Goal: Information Seeking & Learning: Check status

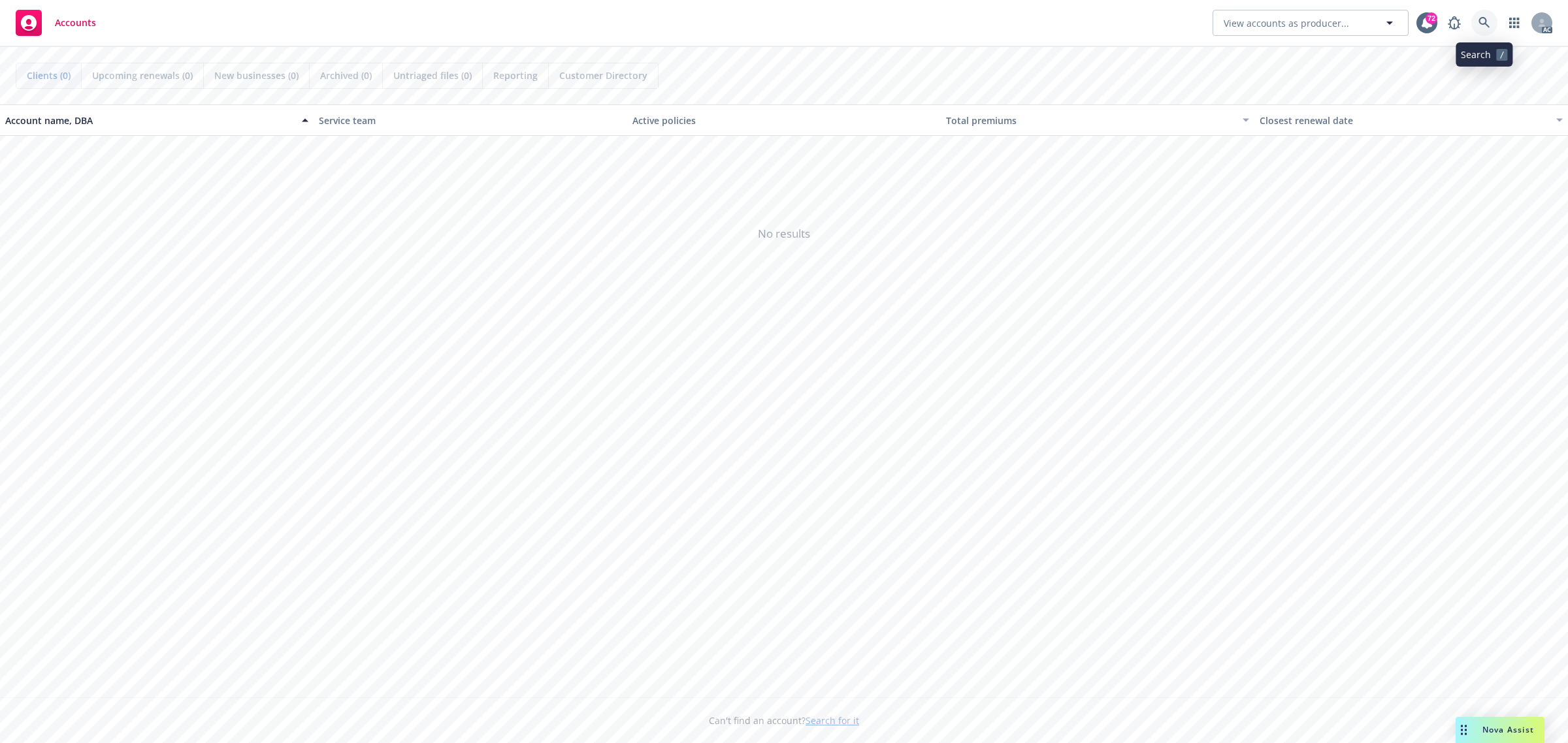
click at [1481, 18] on icon at bounding box center [1484, 23] width 11 height 11
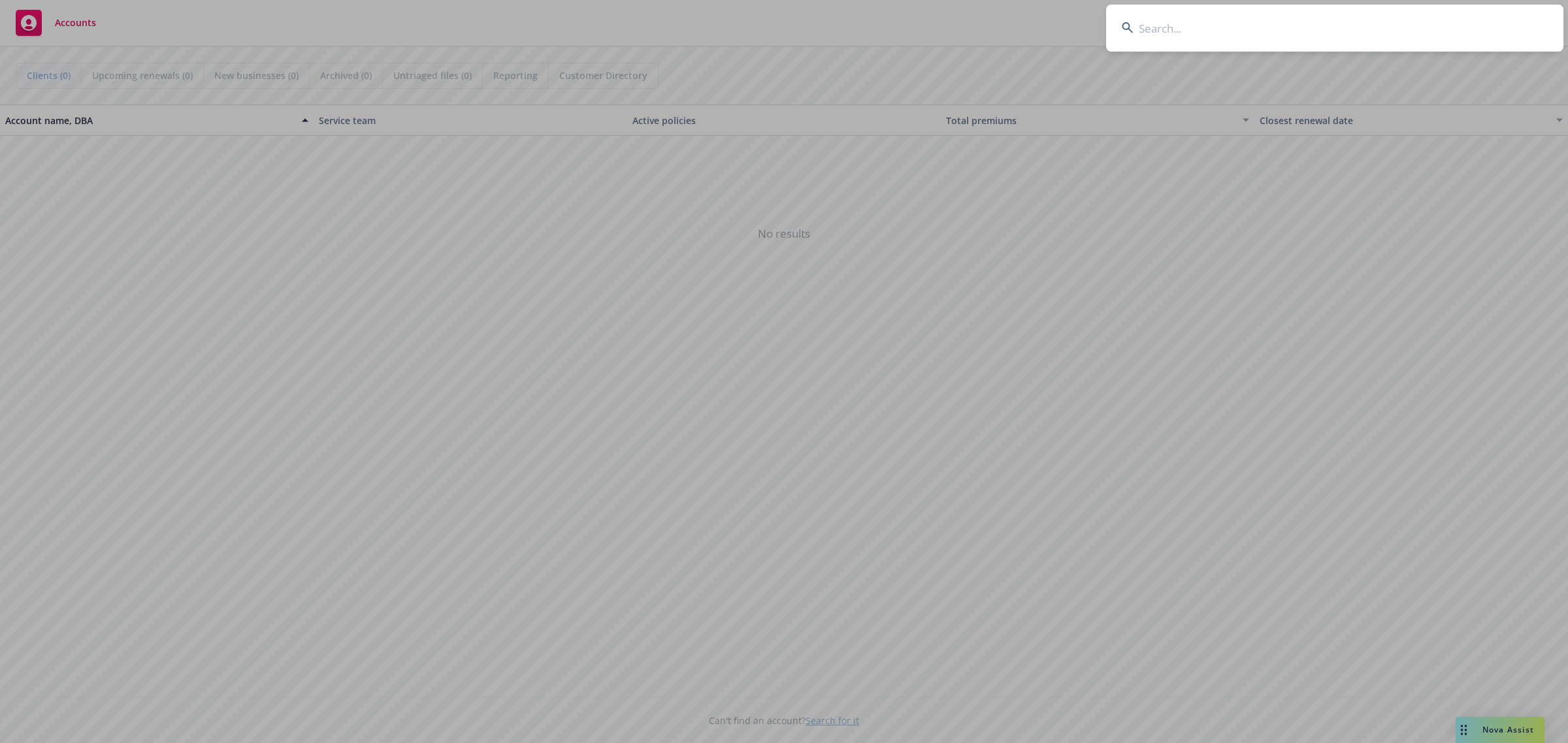
click at [1221, 30] on input at bounding box center [1334, 27] width 457 height 47
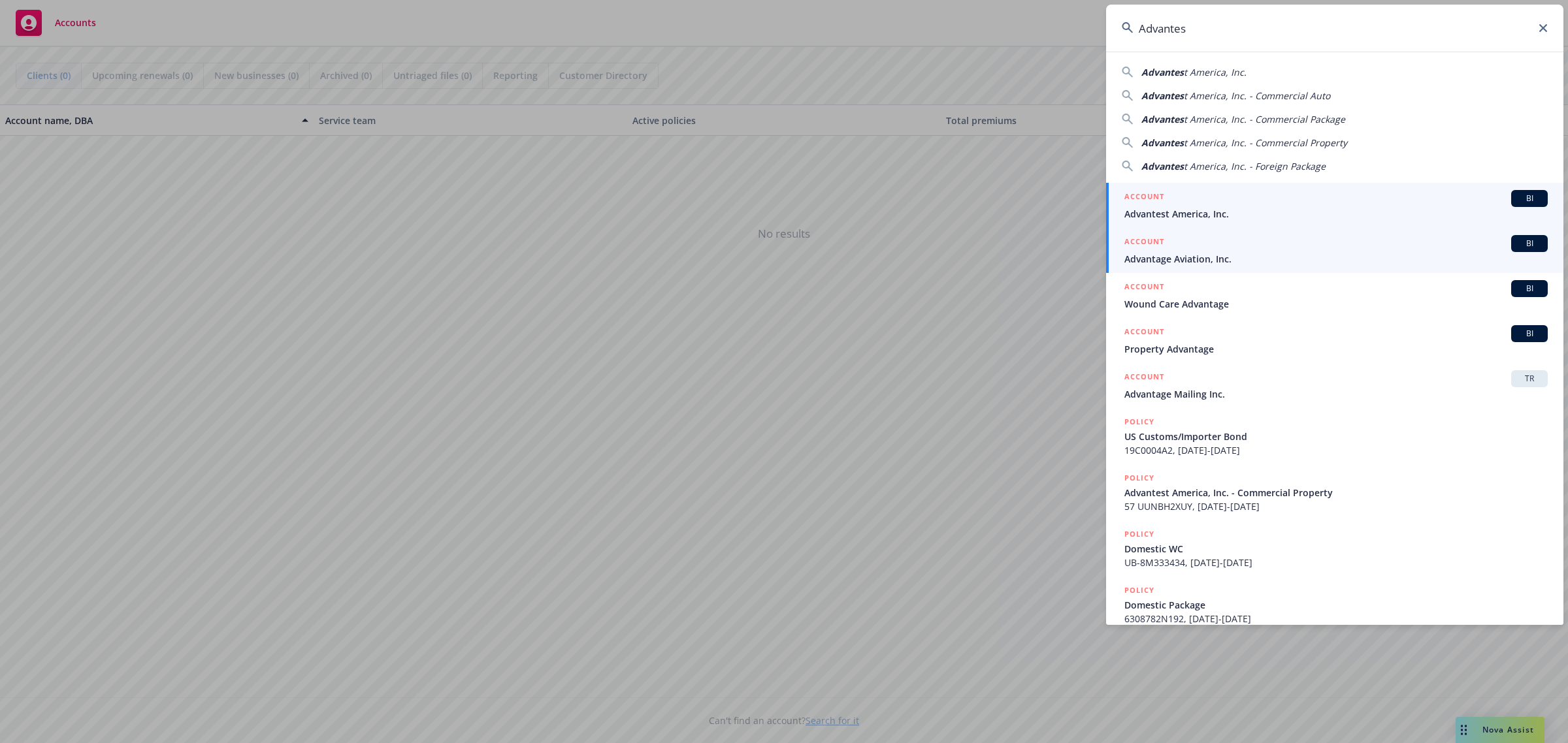
type input "Advantes"
click at [1240, 228] on link "ACCOUNT BI Advantage Aviation, Inc." at bounding box center [1334, 251] width 457 height 45
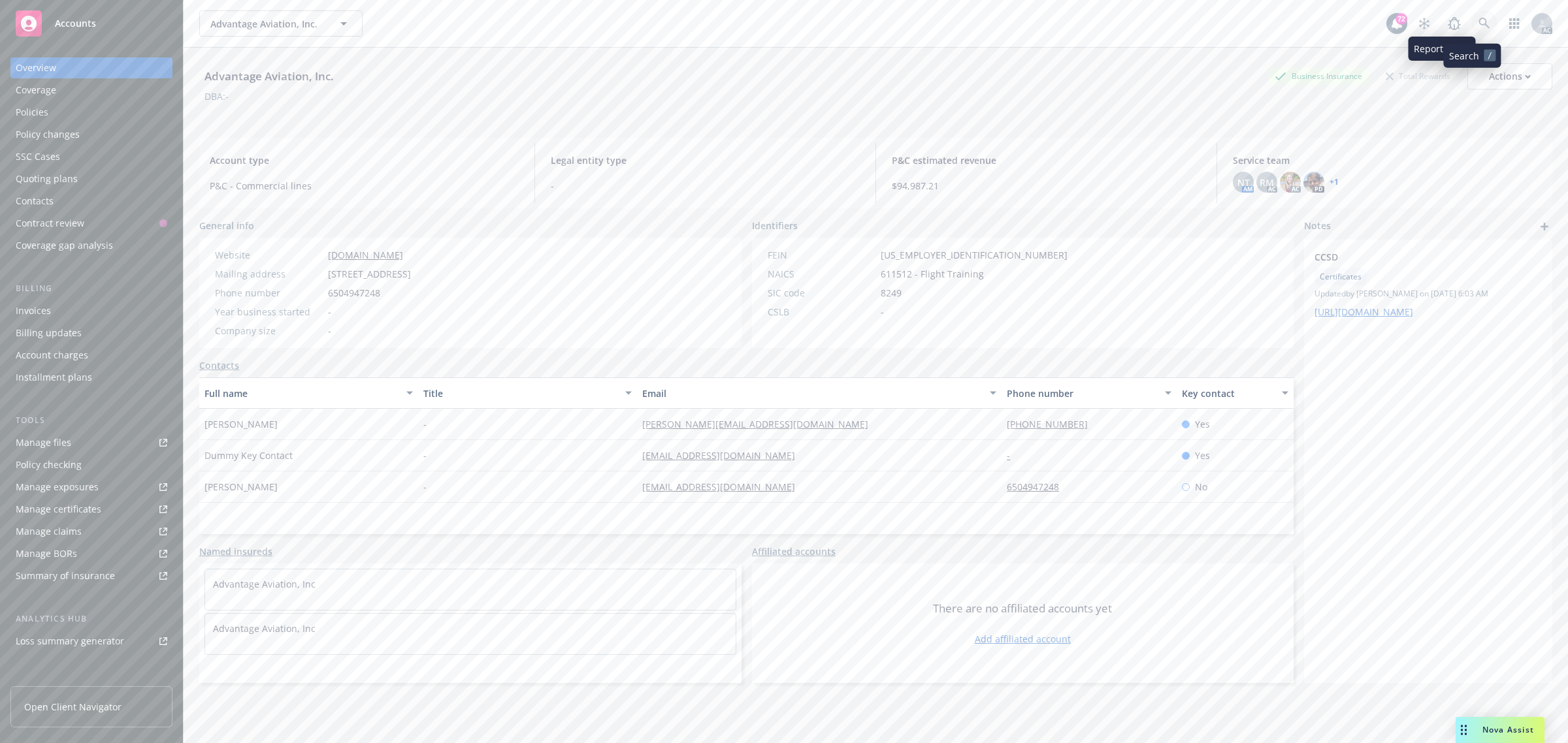
click at [1479, 20] on icon at bounding box center [1484, 23] width 12 height 12
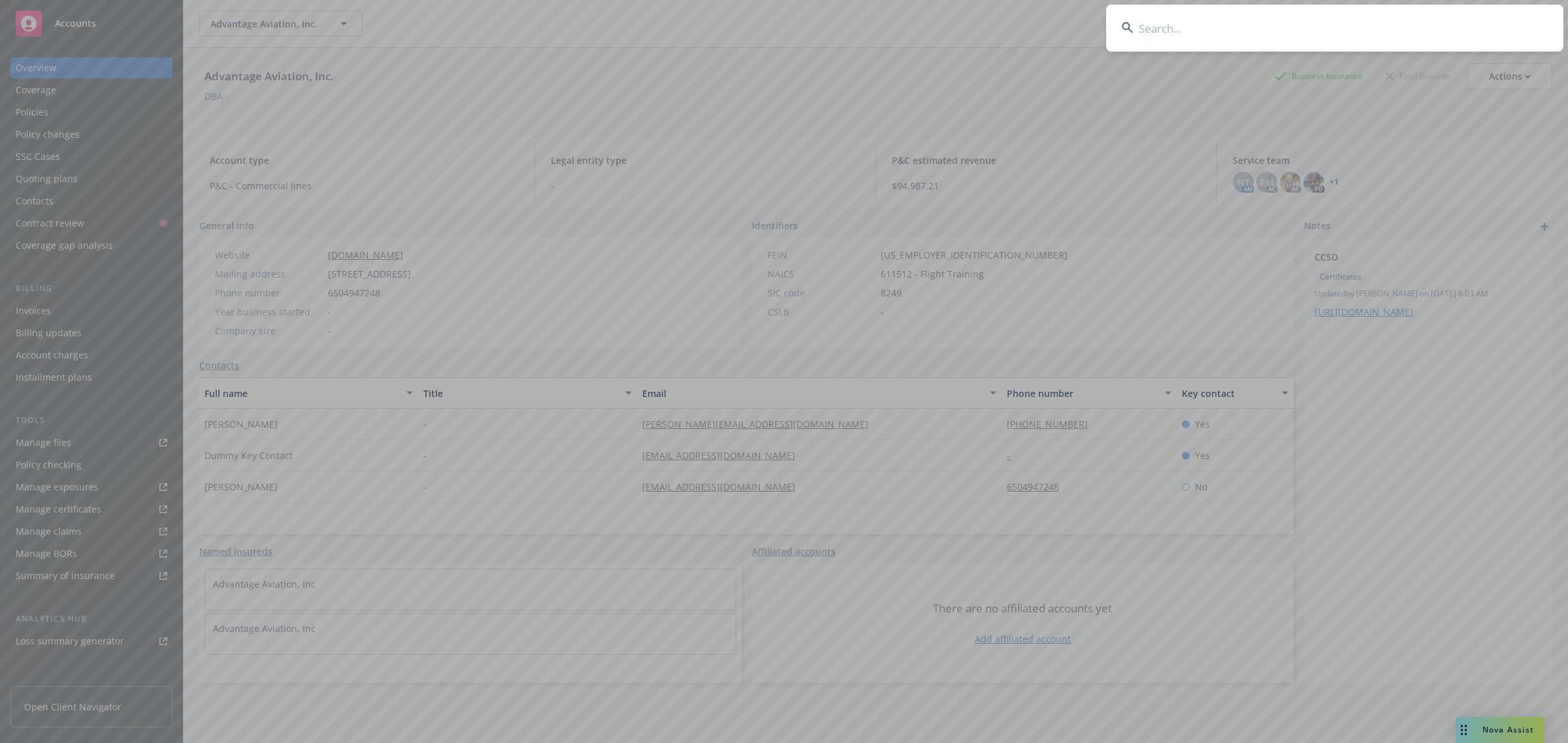
click at [1334, 27] on input at bounding box center [1334, 27] width 457 height 47
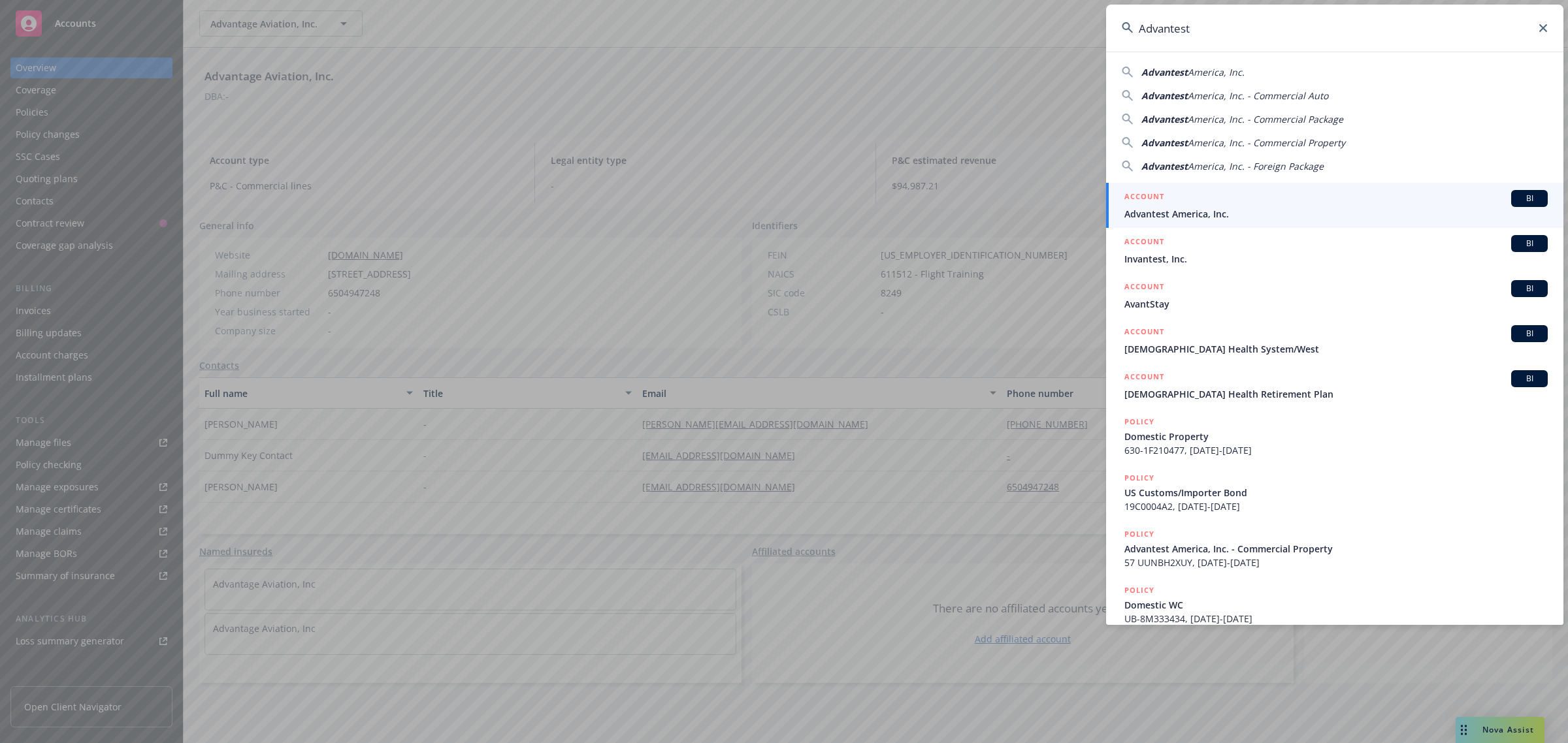
type input "Advantest"
click at [1252, 212] on span "Advantest America, Inc." at bounding box center [1335, 213] width 424 height 13
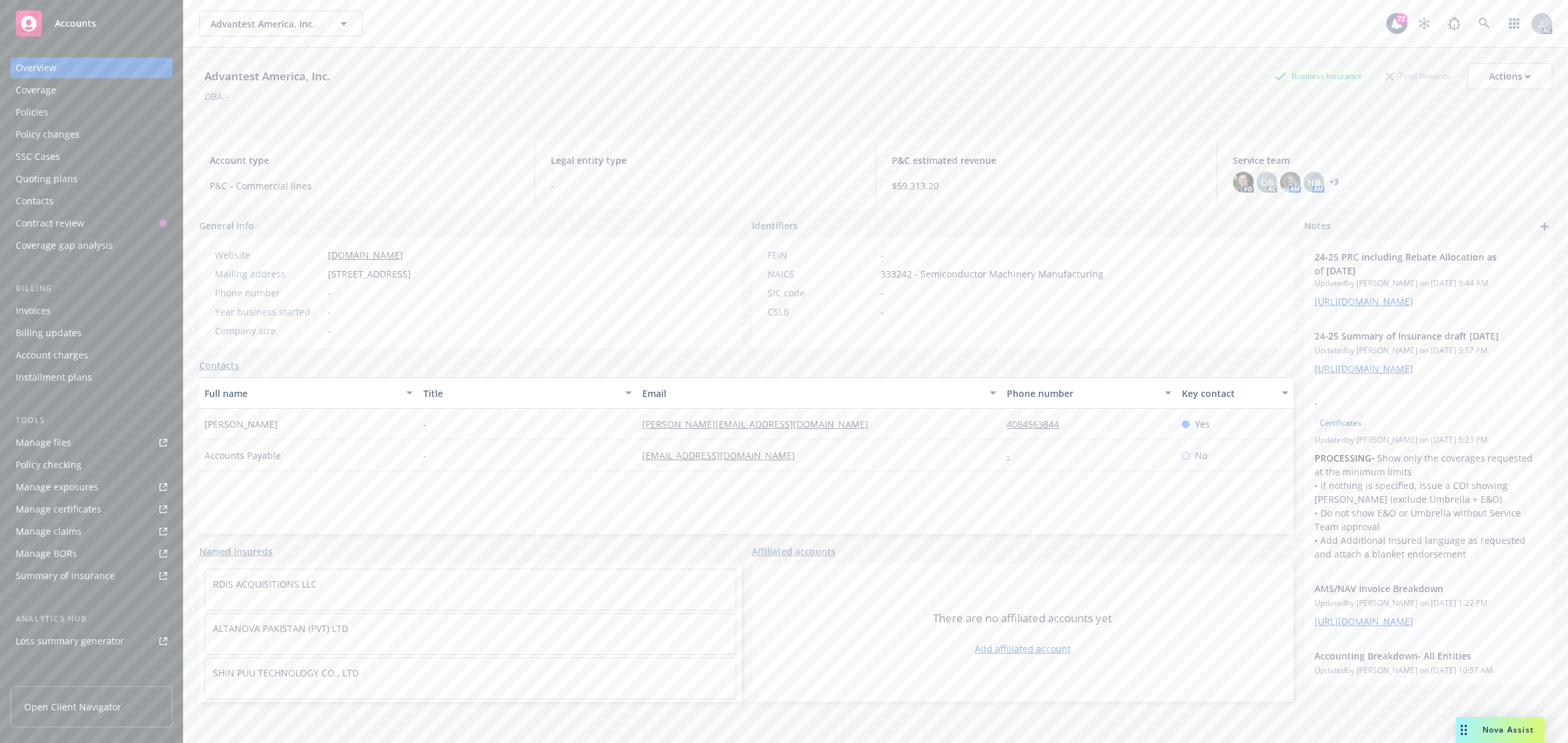
click at [61, 88] on div "Coverage" at bounding box center [91, 90] width 152 height 21
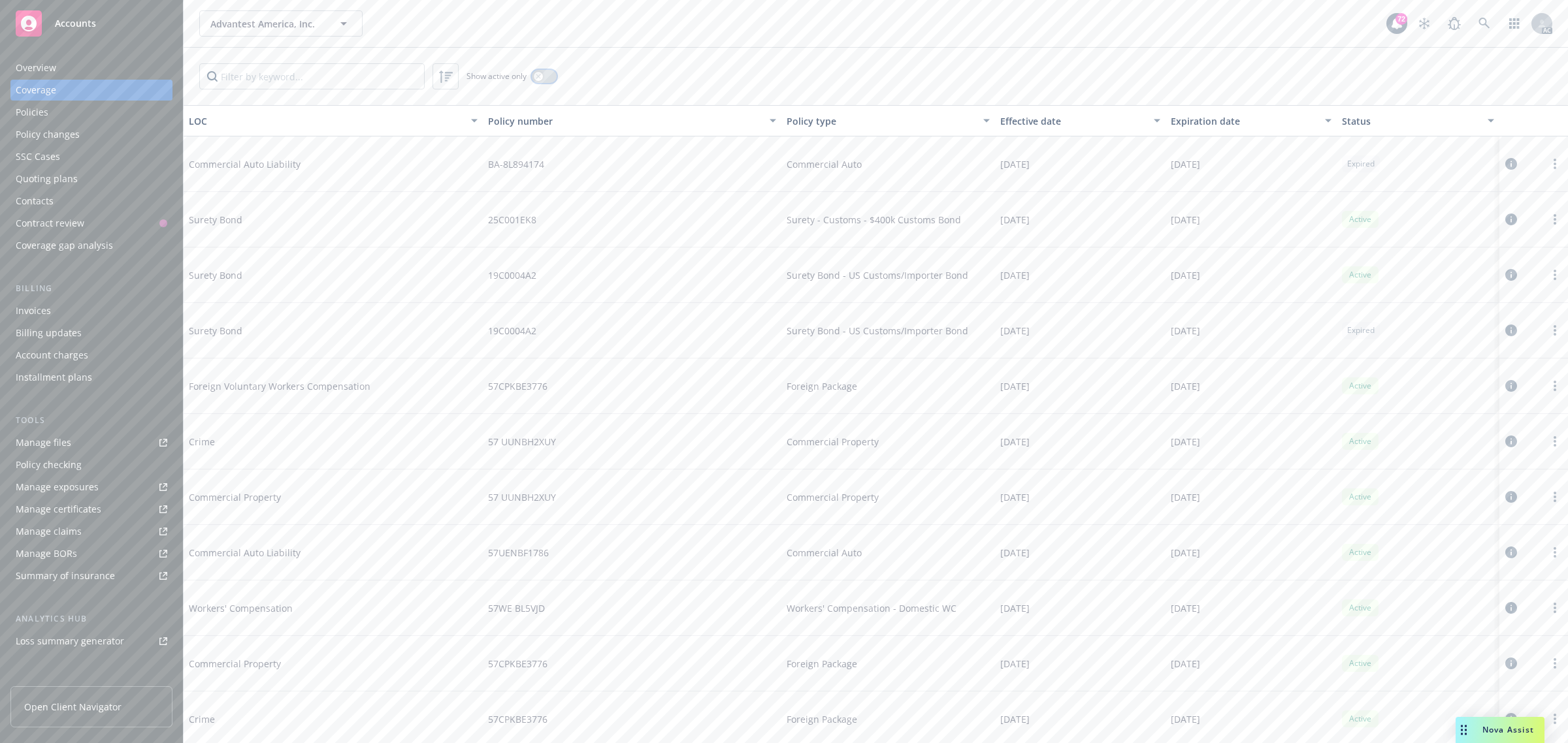
click at [550, 78] on button "button" at bounding box center [544, 76] width 25 height 13
click at [684, 503] on div "57WE BL5VJD" at bounding box center [632, 497] width 300 height 56
click at [542, 80] on button "button" at bounding box center [544, 76] width 25 height 13
click at [549, 545] on div "UB-8M333434" at bounding box center [632, 542] width 300 height 56
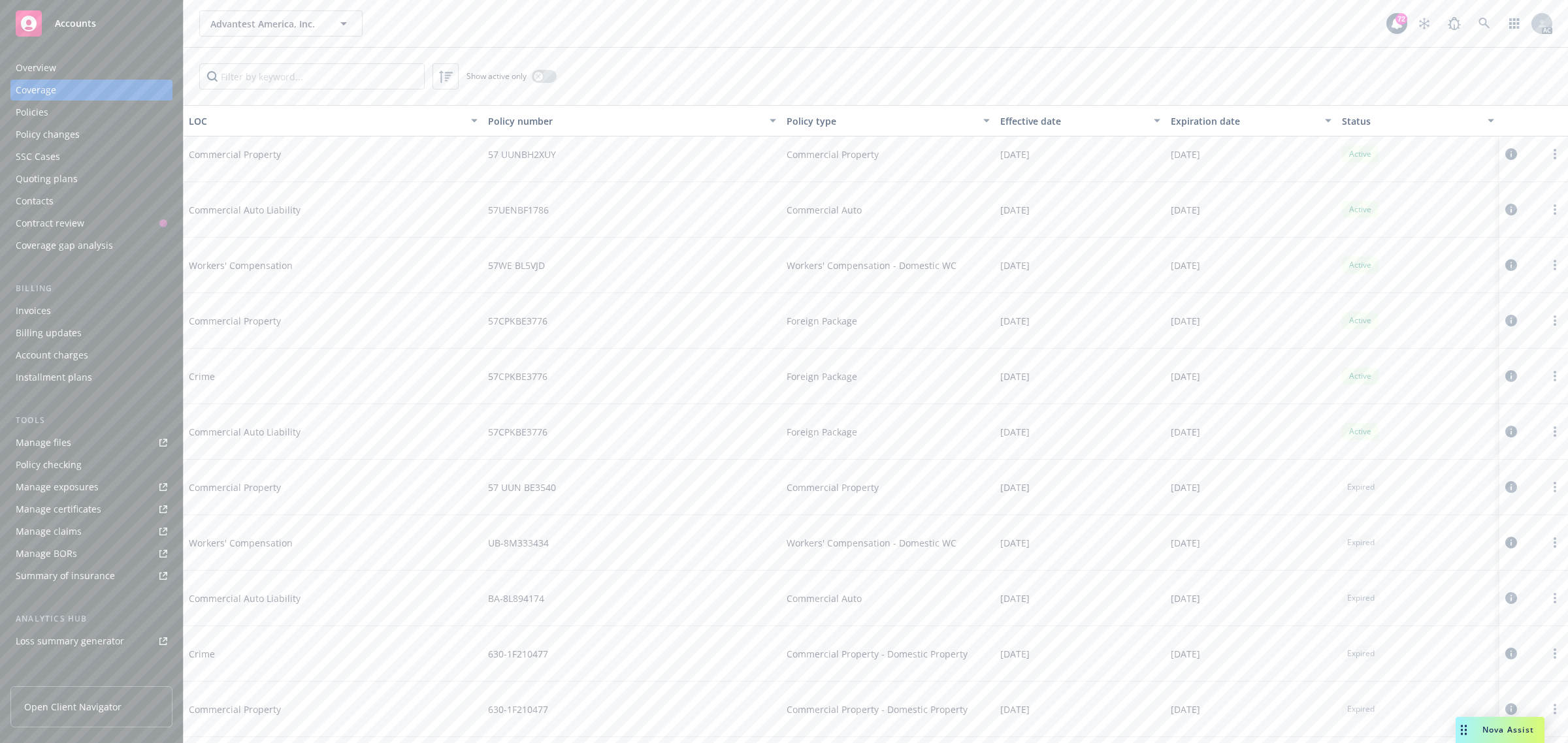
click at [51, 116] on div "Policies" at bounding box center [91, 113] width 152 height 21
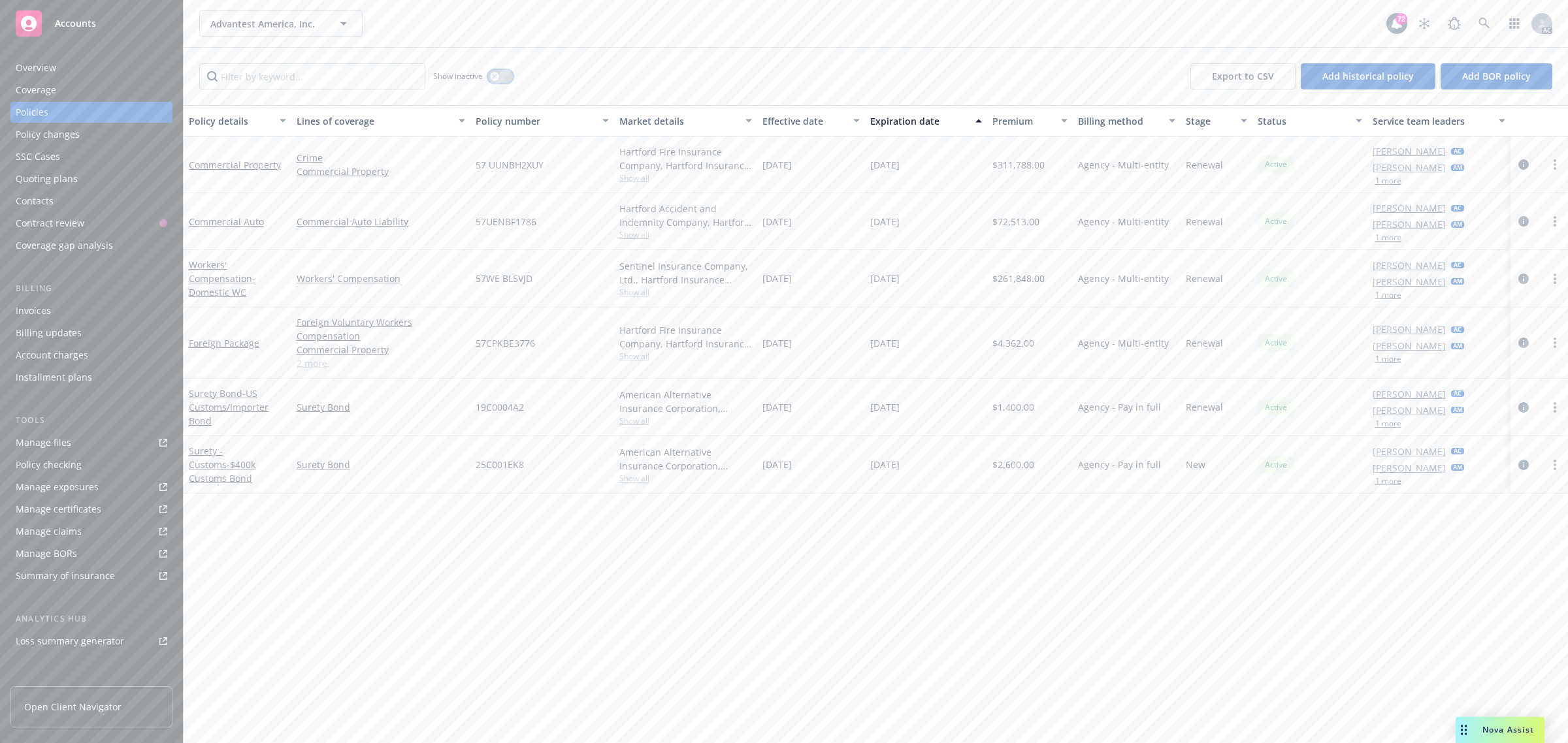
click at [508, 76] on button "button" at bounding box center [500, 76] width 25 height 13
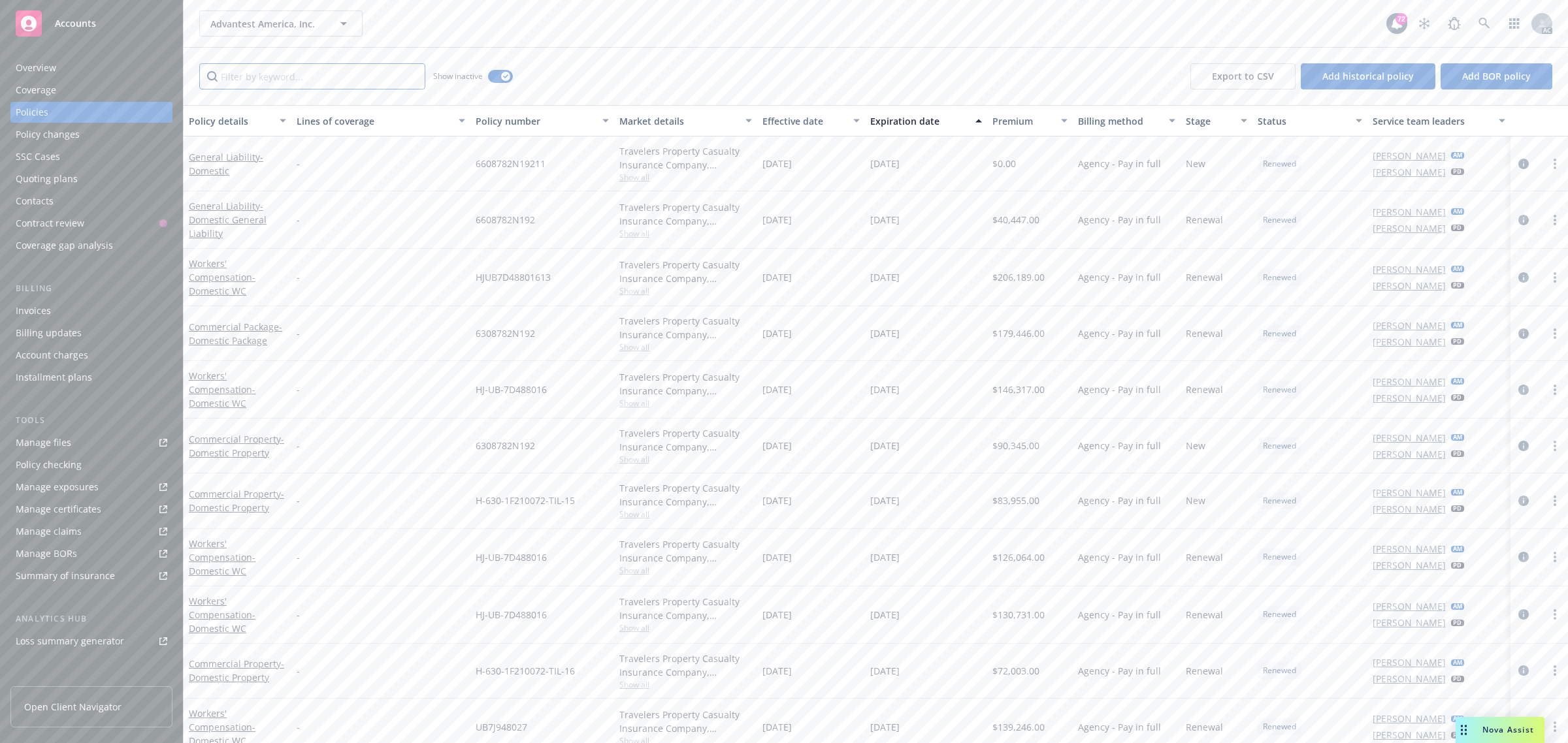
click at [364, 76] on input "Filter by keyword..." at bounding box center [312, 76] width 226 height 26
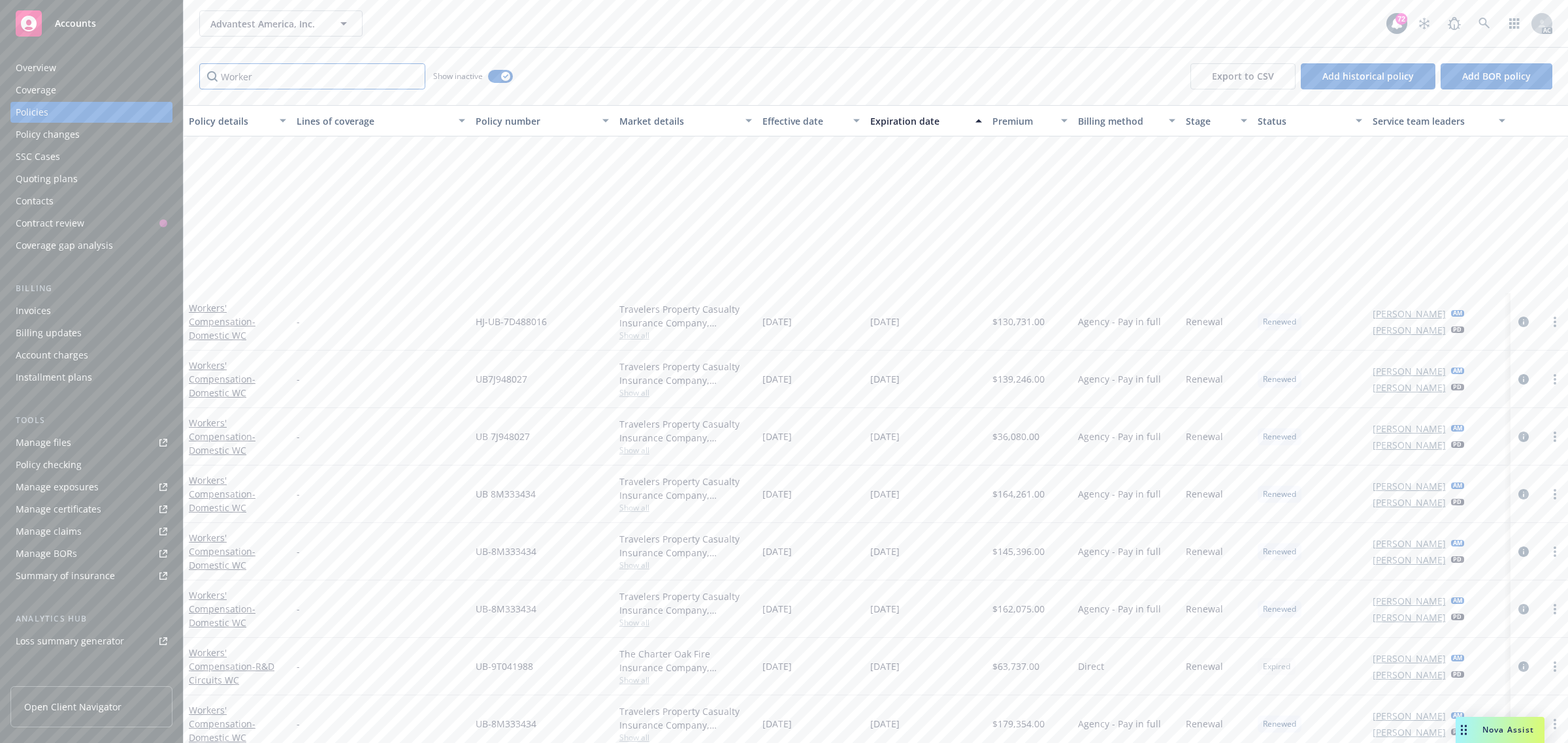
scroll to position [255, 0]
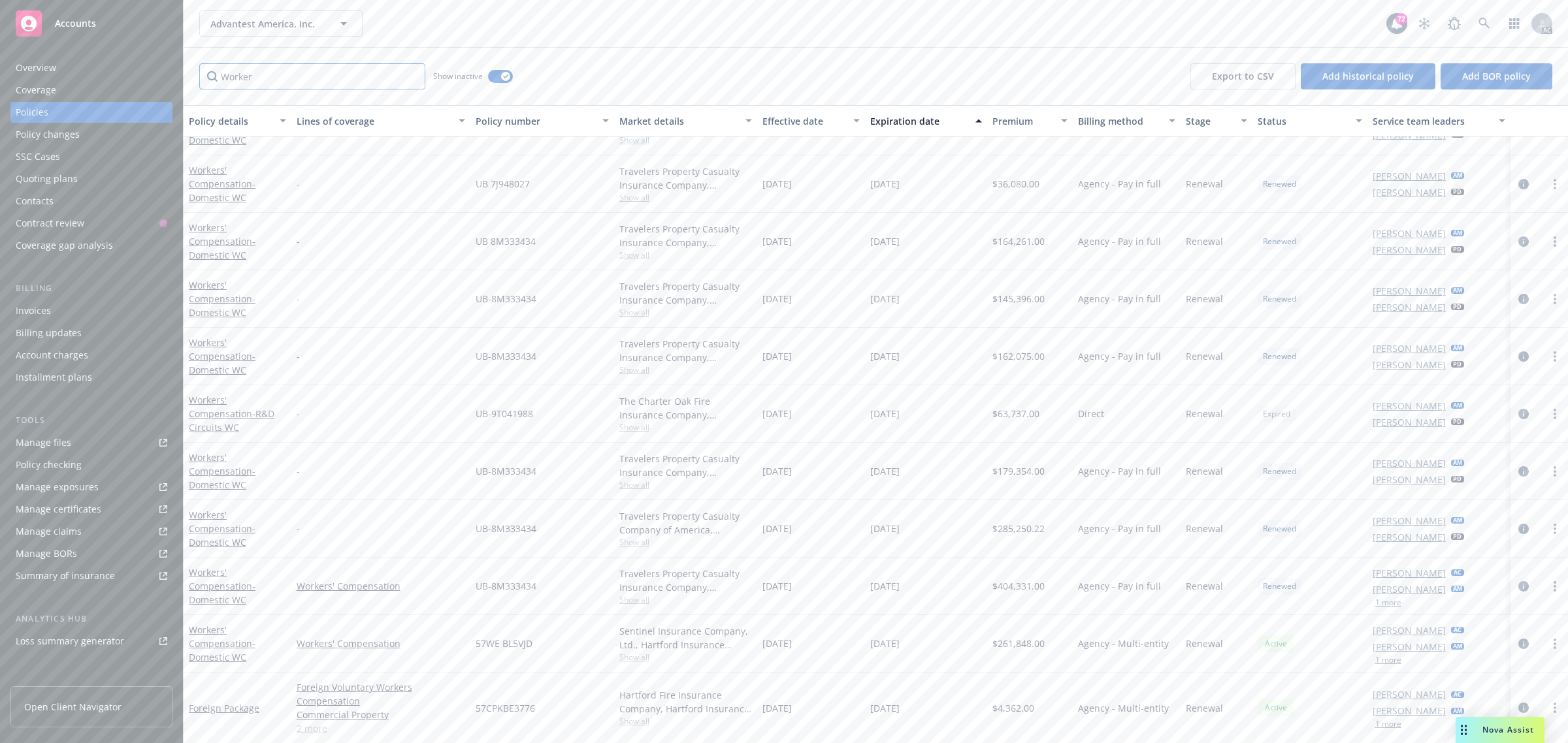
type input "Worker"
drag, startPoint x: 540, startPoint y: 585, endPoint x: 455, endPoint y: 582, distance: 85.1
click at [455, 582] on div "Workers' Compensation - Domestic WC Workers' Compensation UB-8M333434 Travelers…" at bounding box center [875, 587] width 1384 height 58
copy div "UB-8M333434"
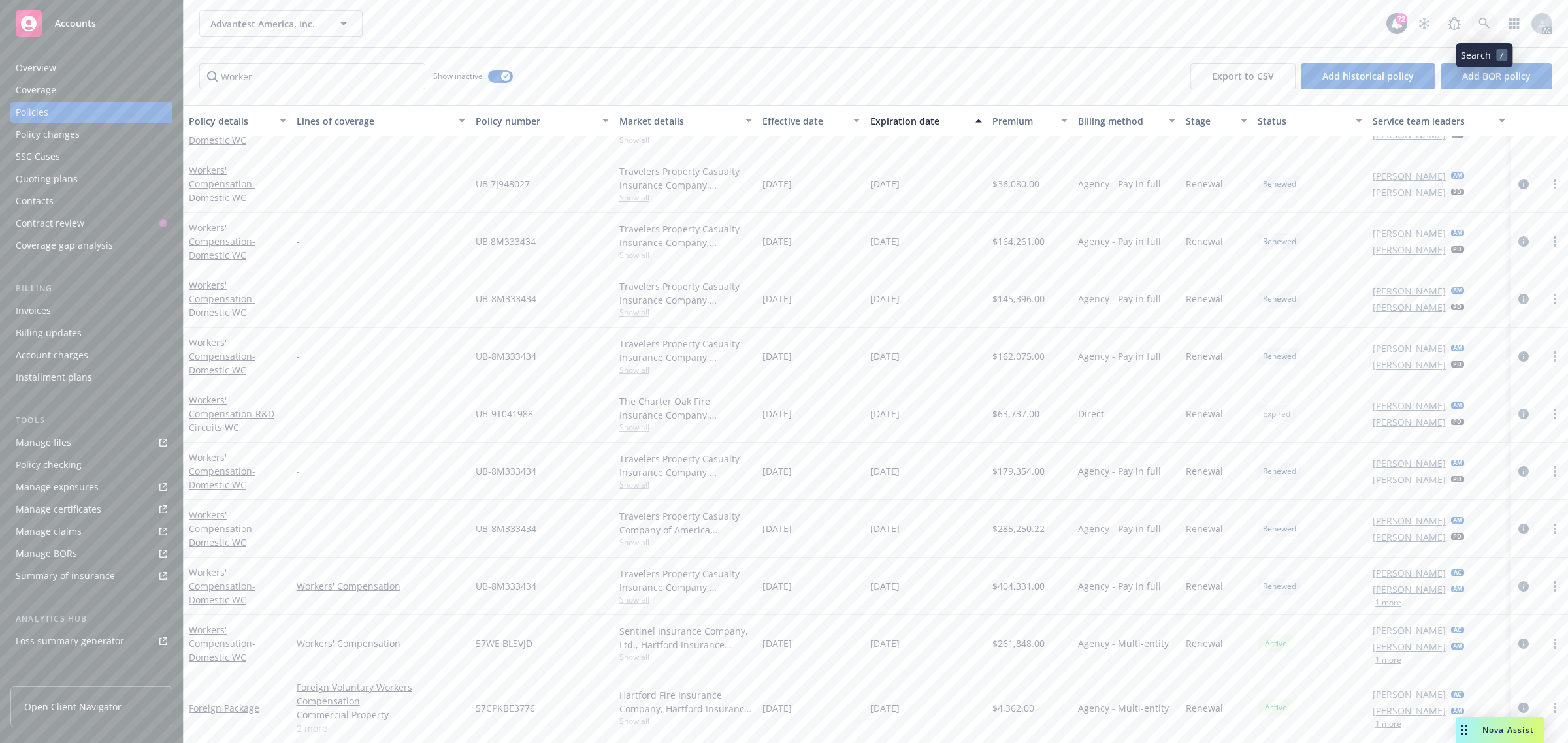
click at [1490, 23] on link at bounding box center [1484, 23] width 26 height 26
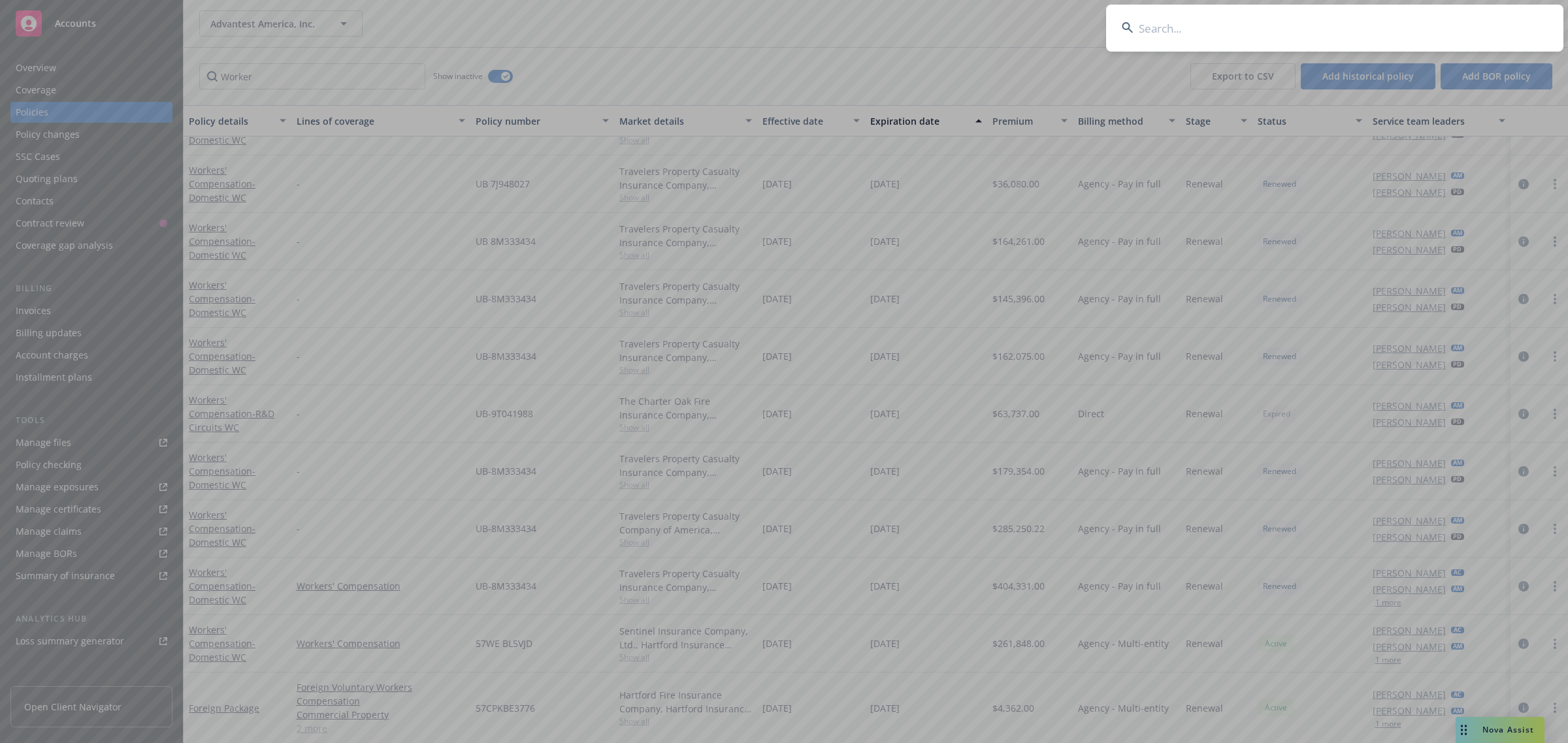
click at [1255, 23] on input at bounding box center [1334, 27] width 457 height 47
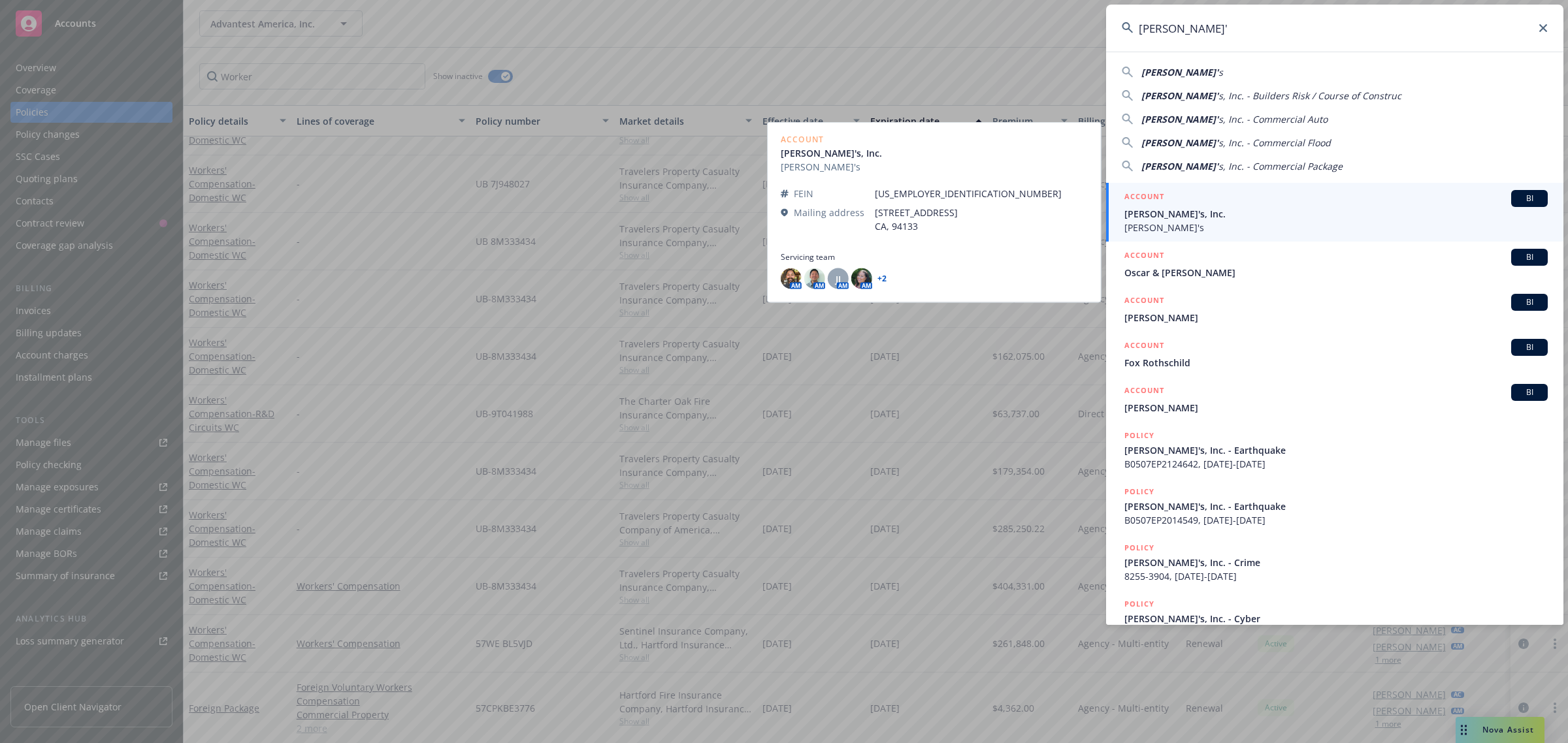
type input "[PERSON_NAME]'"
click at [1206, 207] on span "[PERSON_NAME]'s, Inc." at bounding box center [1335, 213] width 424 height 13
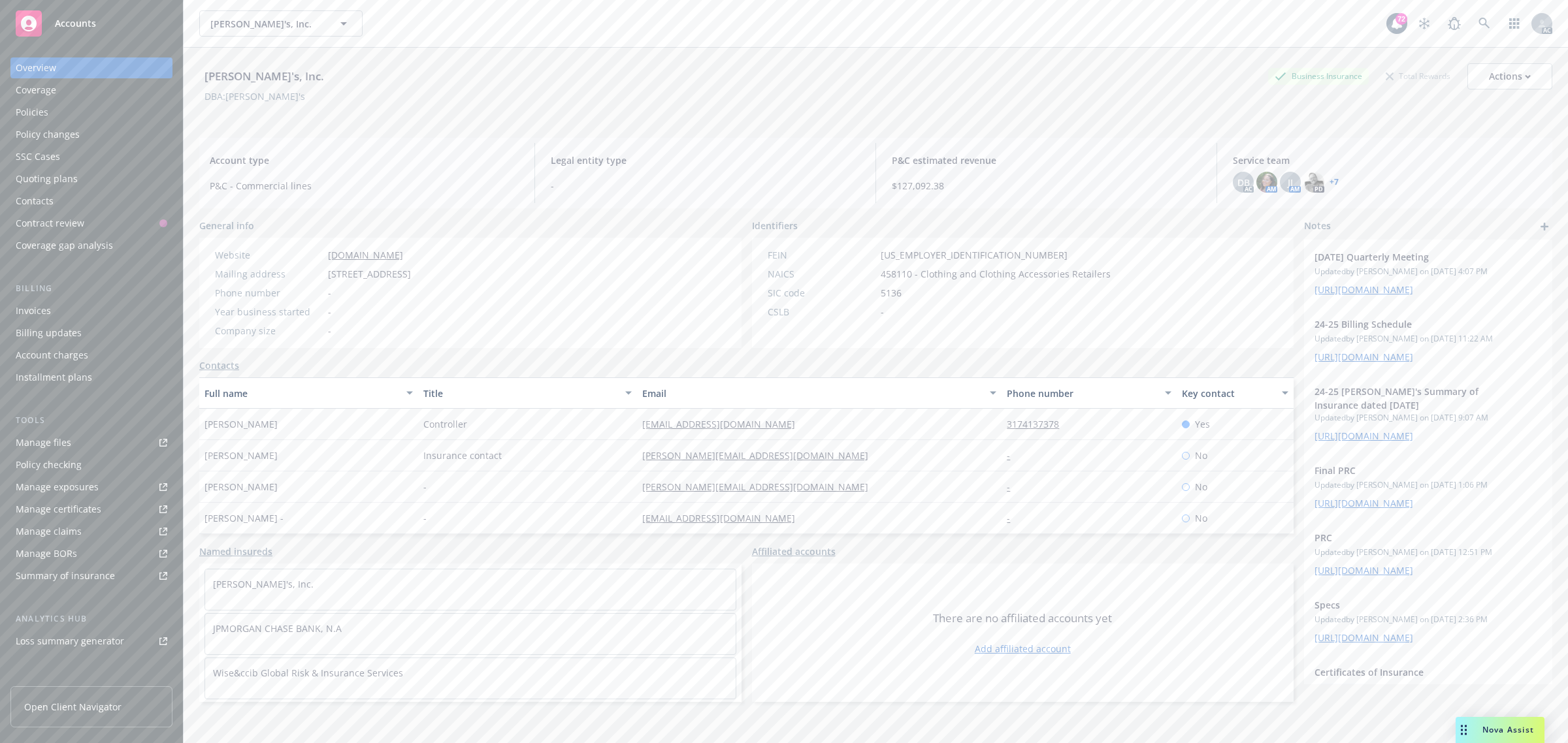
click at [47, 109] on div "Policies" at bounding box center [32, 113] width 32 height 21
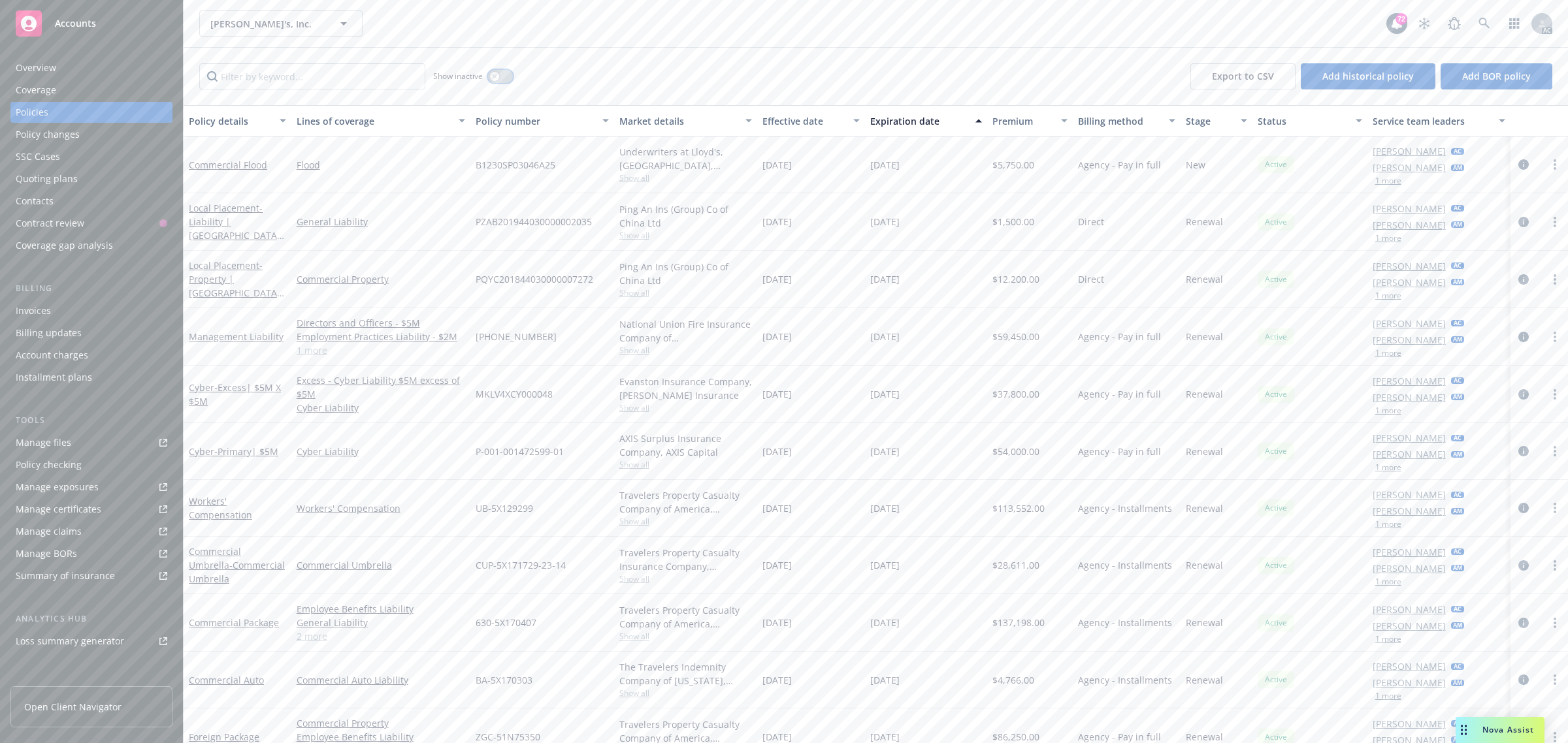
click at [505, 77] on button "button" at bounding box center [500, 76] width 25 height 13
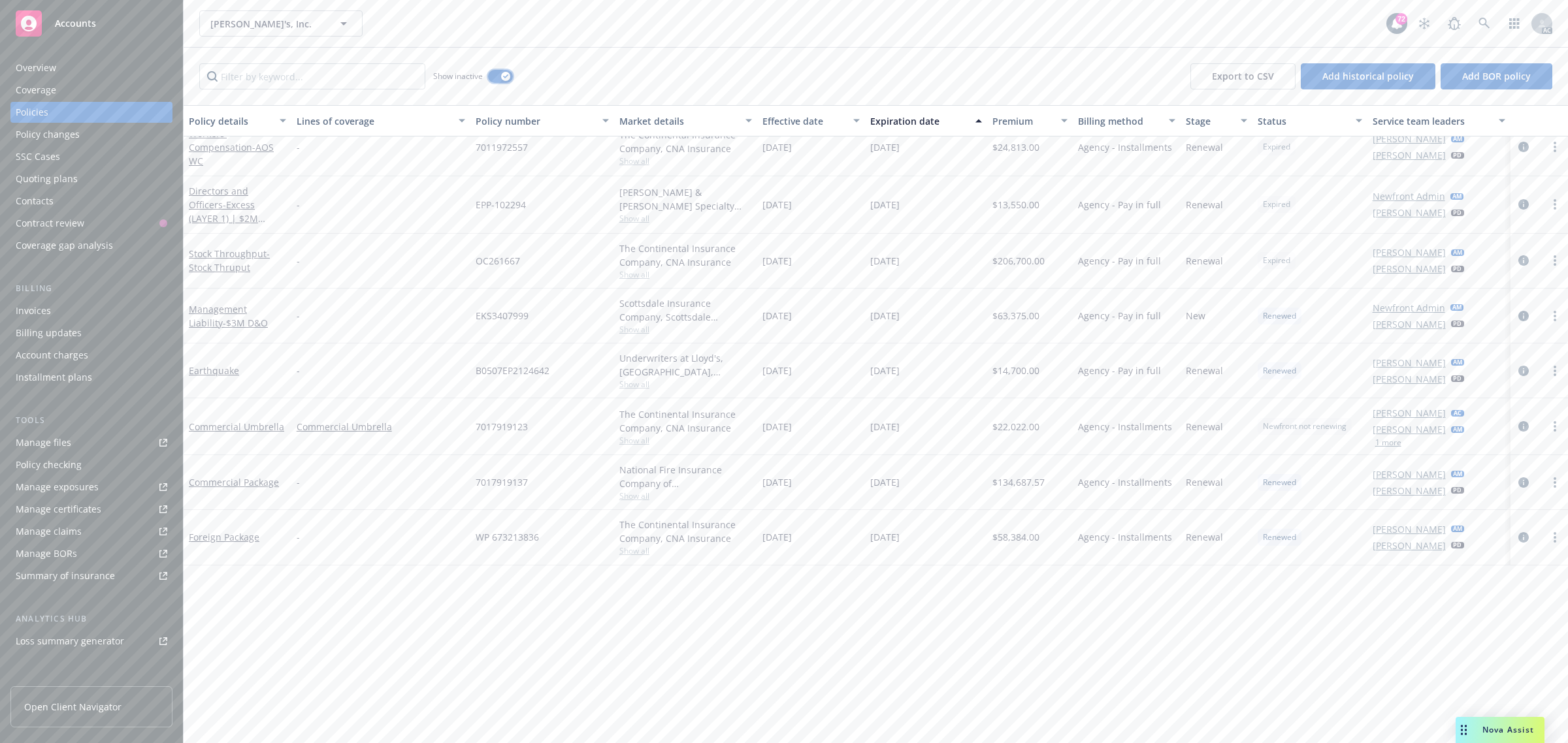
scroll to position [1959, 0]
